Goal: Transaction & Acquisition: Purchase product/service

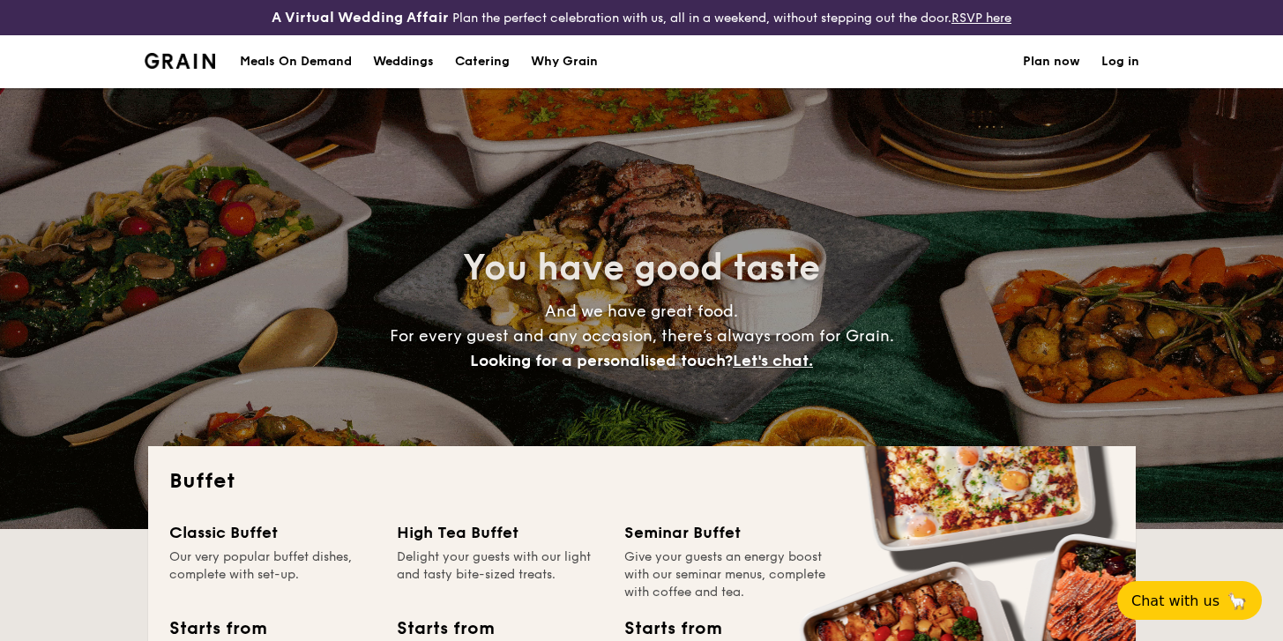
select select
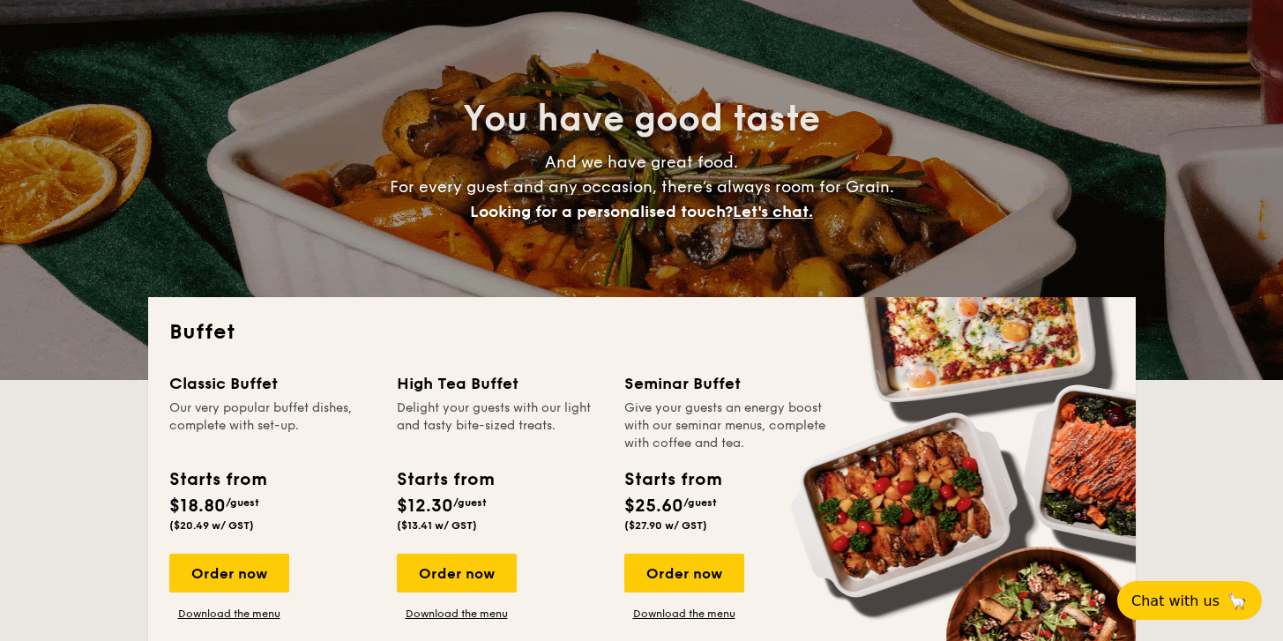
scroll to position [208, 0]
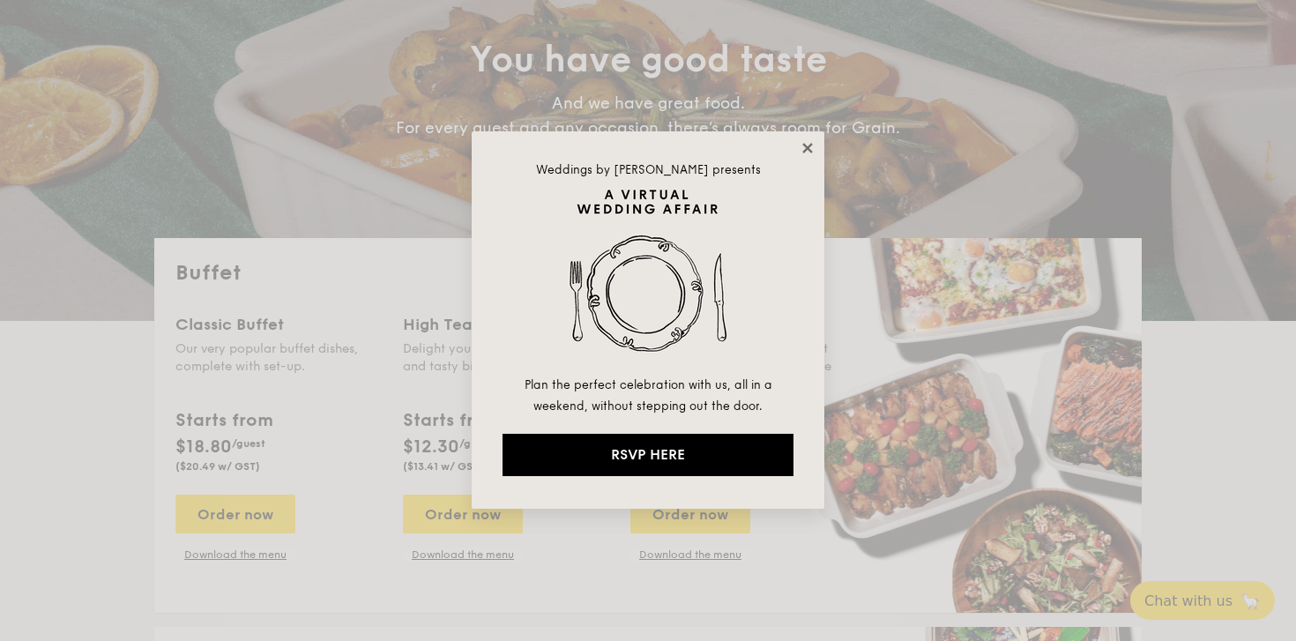
click at [813, 145] on icon at bounding box center [808, 148] width 16 height 16
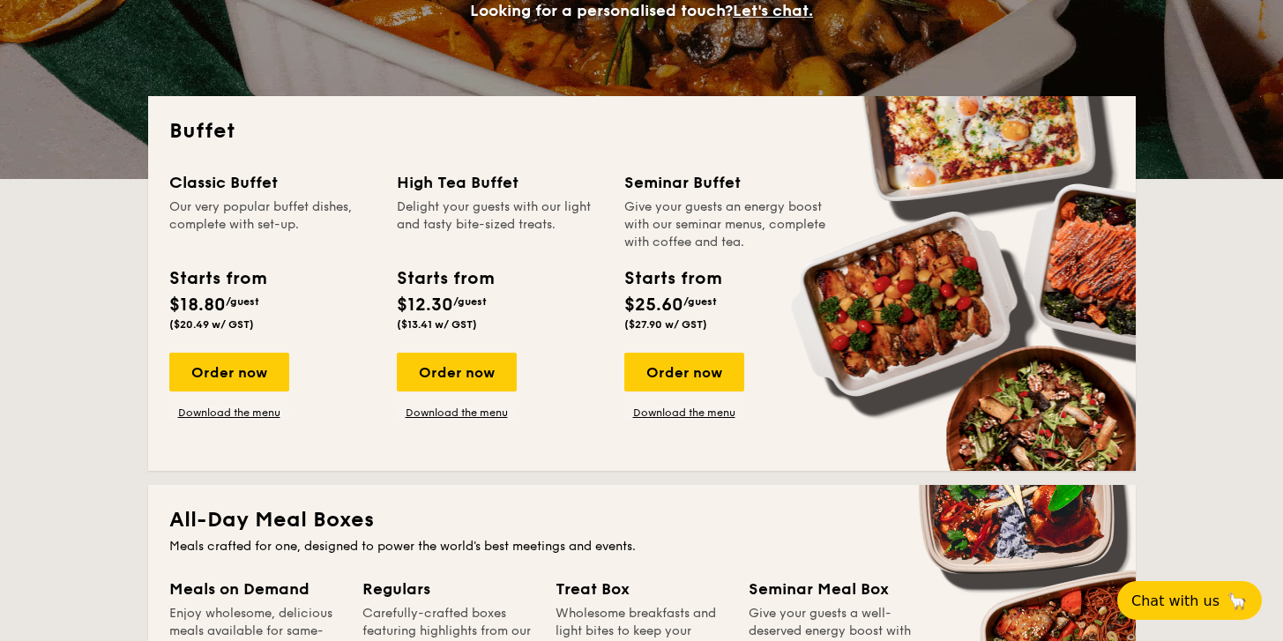
scroll to position [518, 0]
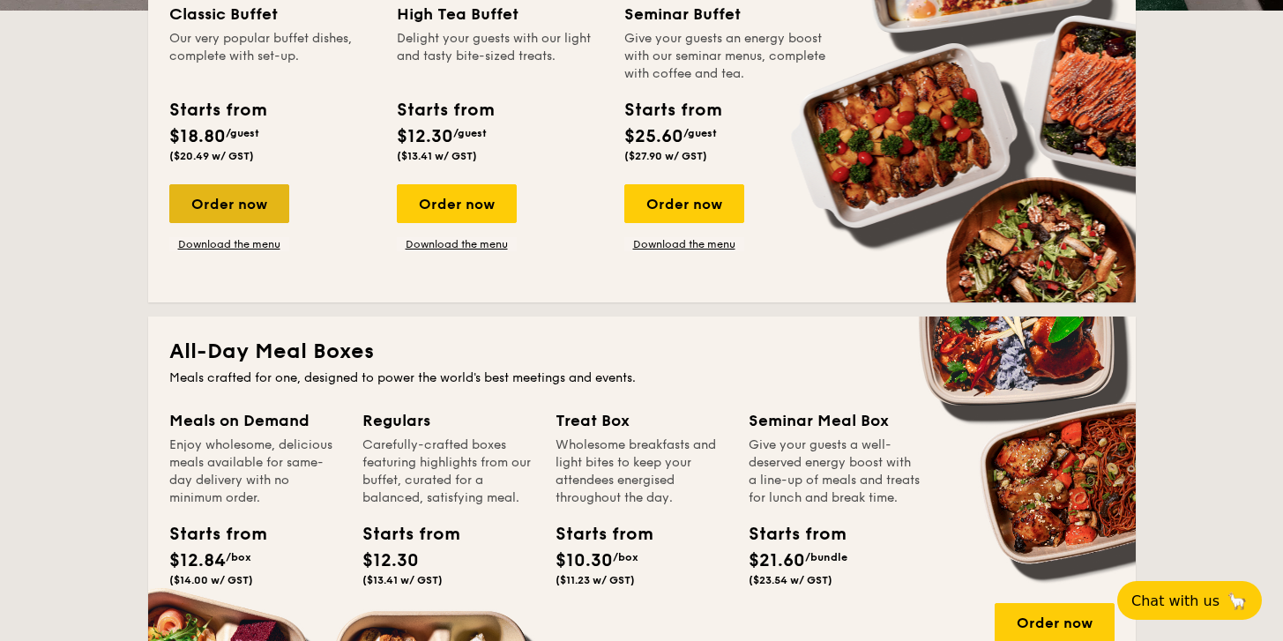
click at [237, 202] on div "Order now" at bounding box center [229, 203] width 120 height 39
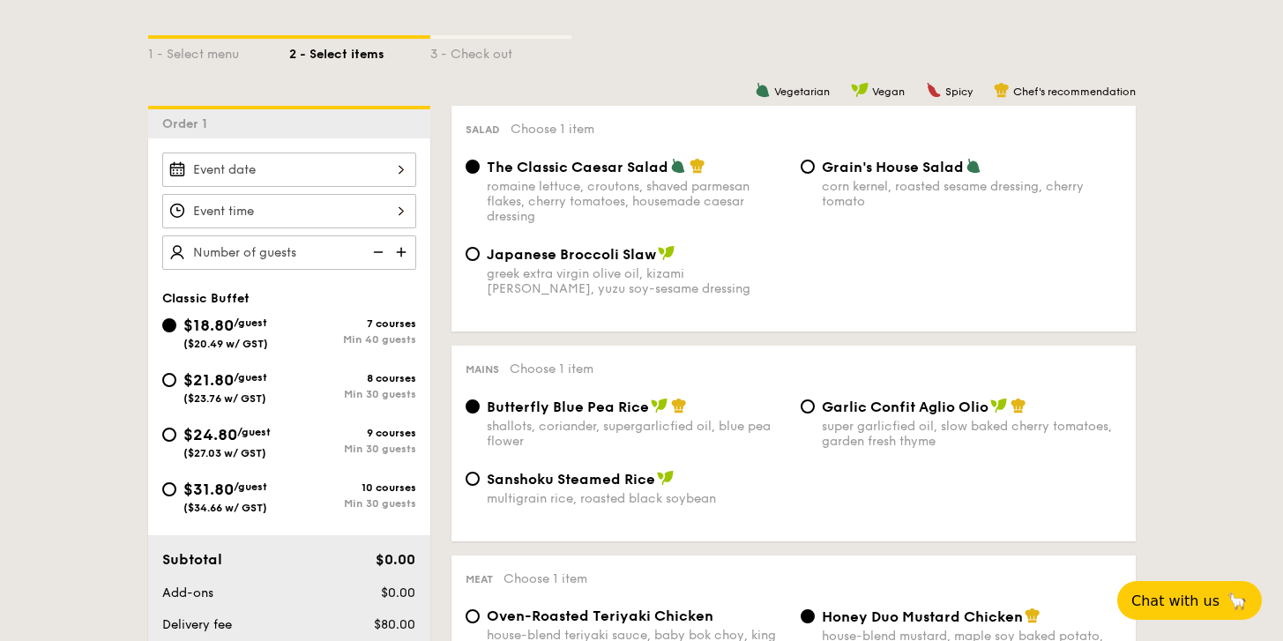
scroll to position [433, 0]
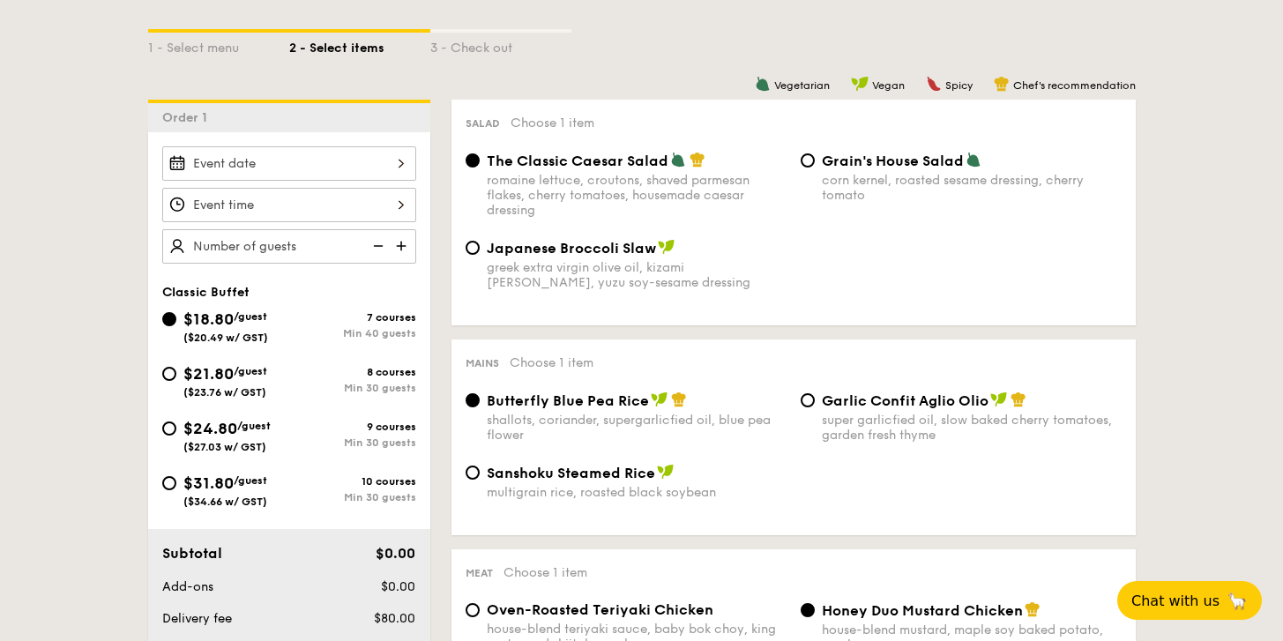
select select
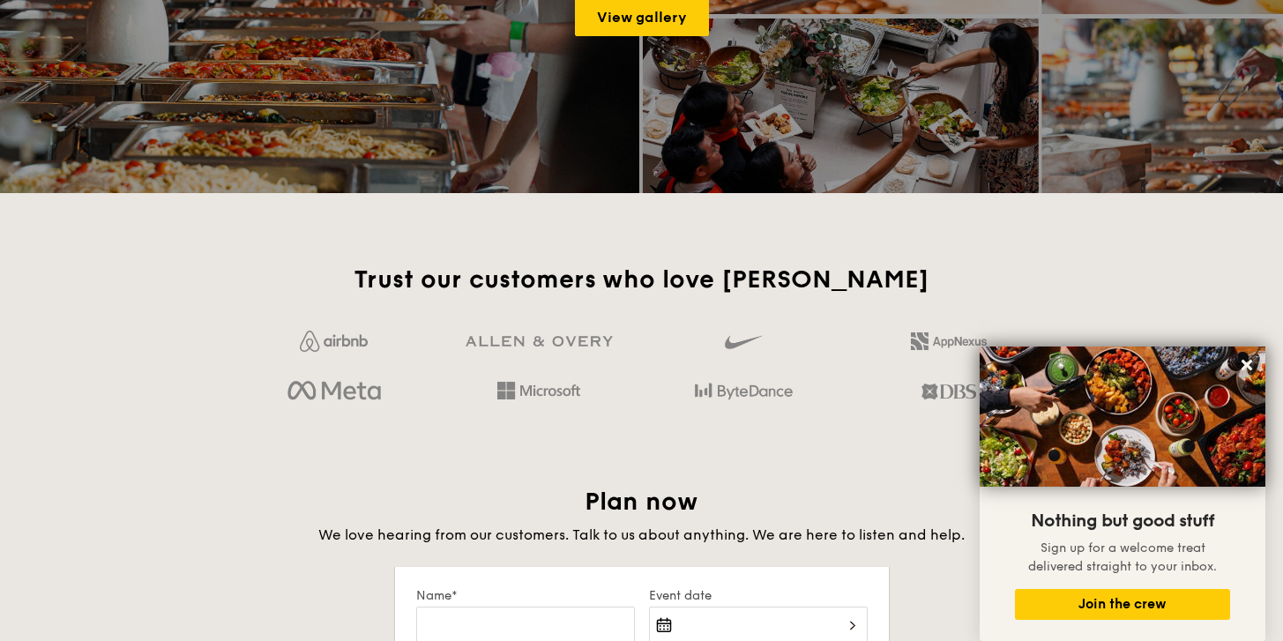
scroll to position [2594, 0]
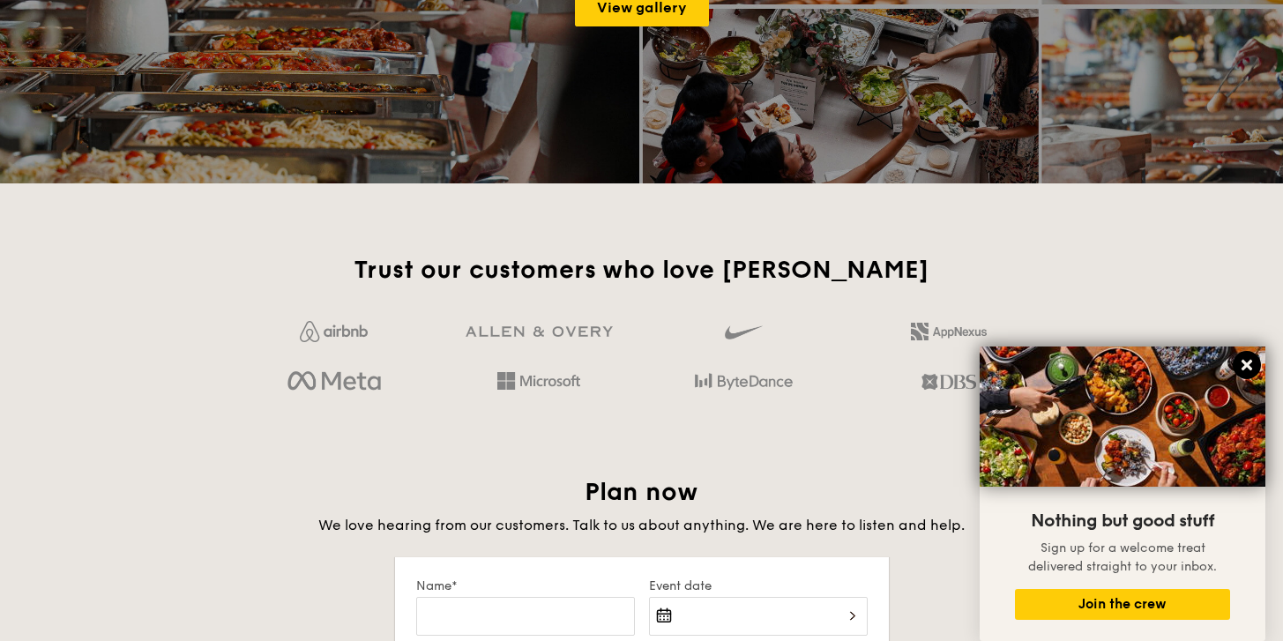
click at [1246, 357] on icon at bounding box center [1247, 365] width 16 height 16
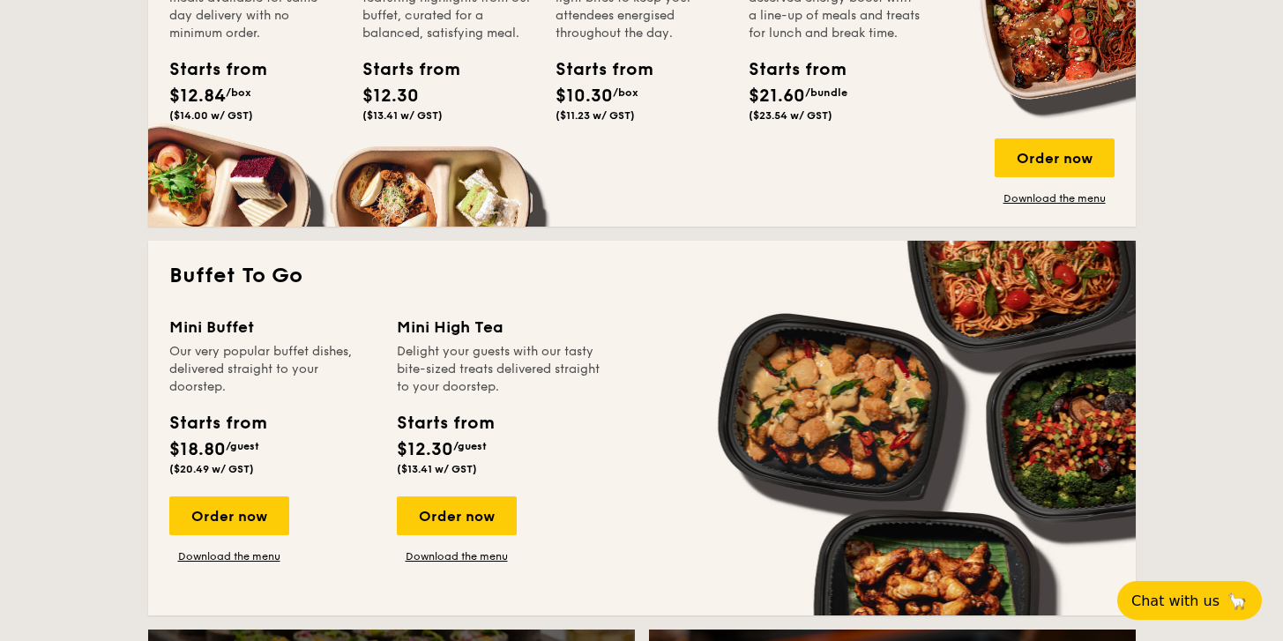
scroll to position [986, 0]
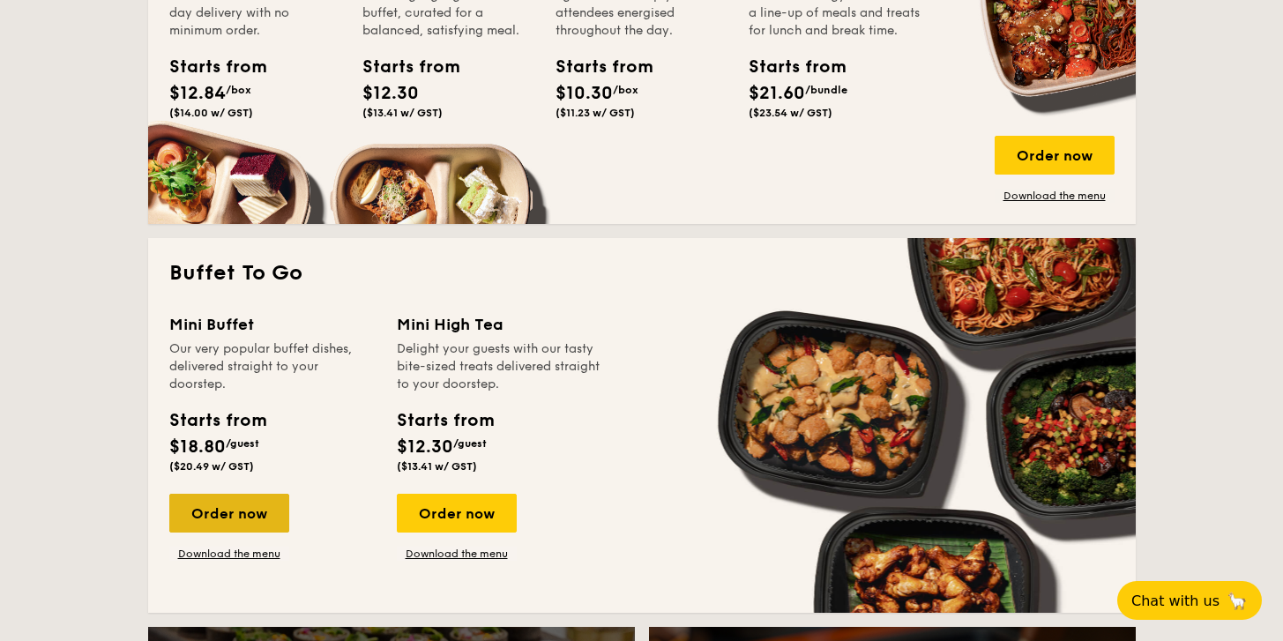
click at [220, 518] on div "Order now" at bounding box center [229, 513] width 120 height 39
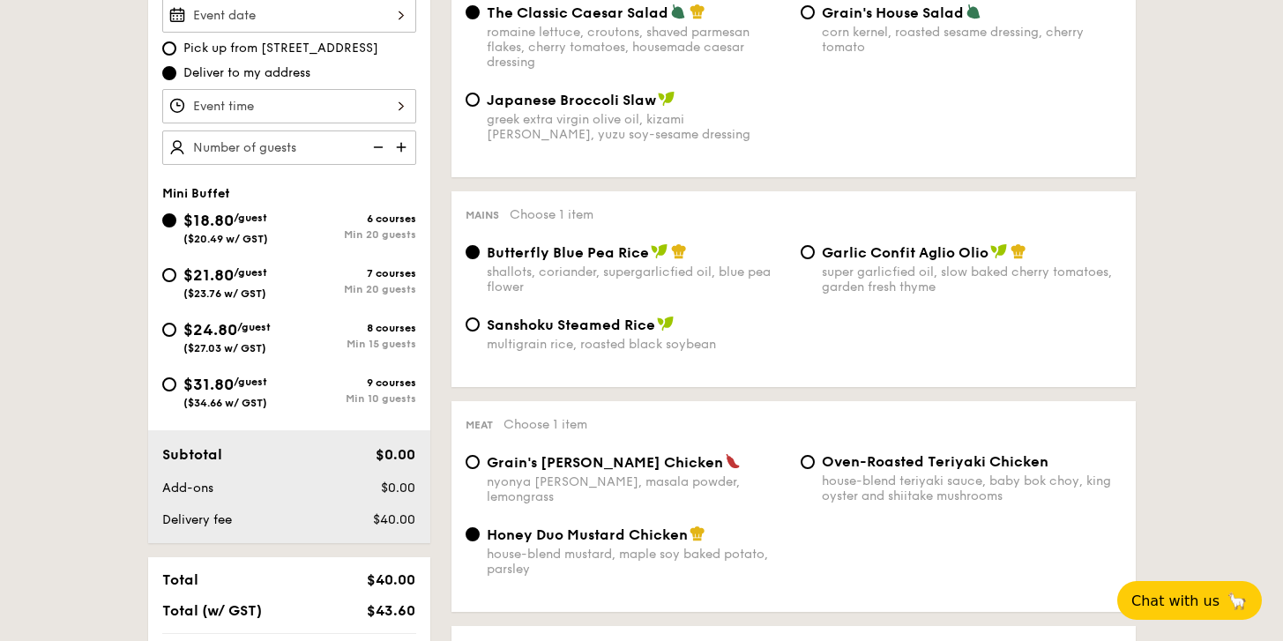
scroll to position [541, 0]
